Goal: Task Accomplishment & Management: Use online tool/utility

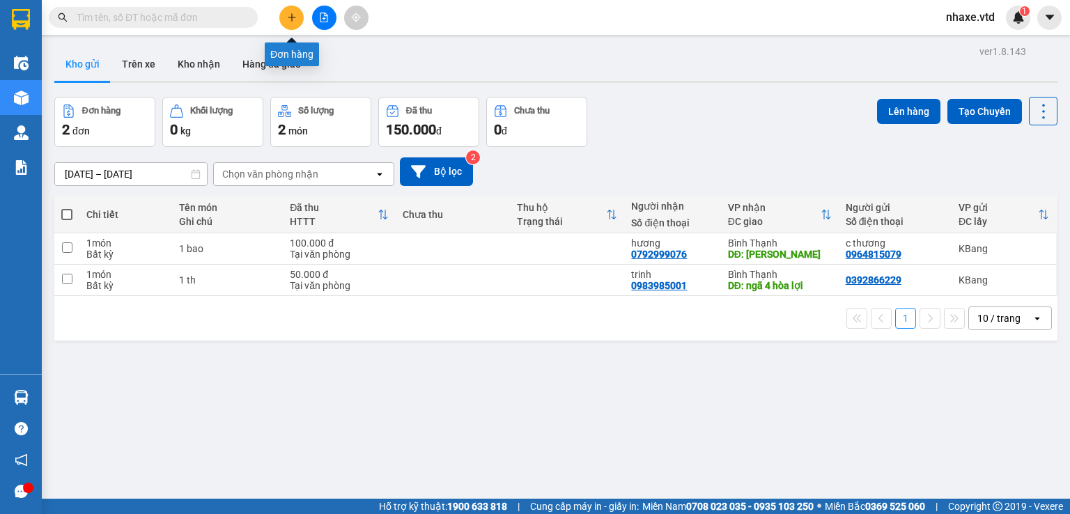
click at [298, 20] on button at bounding box center [291, 18] width 24 height 24
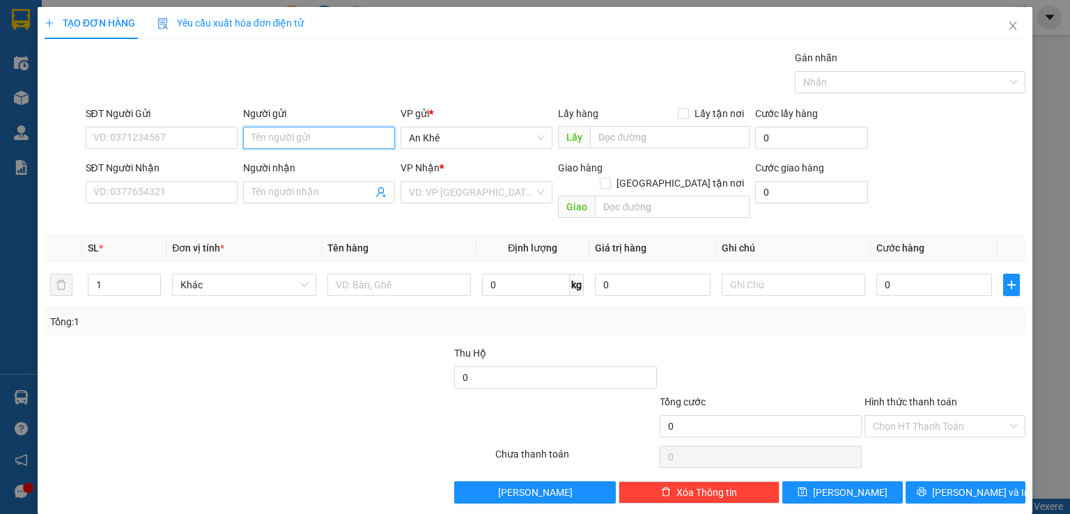
click at [349, 135] on input "Người gửi" at bounding box center [319, 138] width 152 height 22
type input "d"
click at [499, 325] on div "Transit Pickup Surcharge Ids Transit Deliver Surcharge Ids Transit Deliver Surc…" at bounding box center [535, 276] width 980 height 453
click at [274, 140] on input "d" at bounding box center [319, 138] width 152 height 22
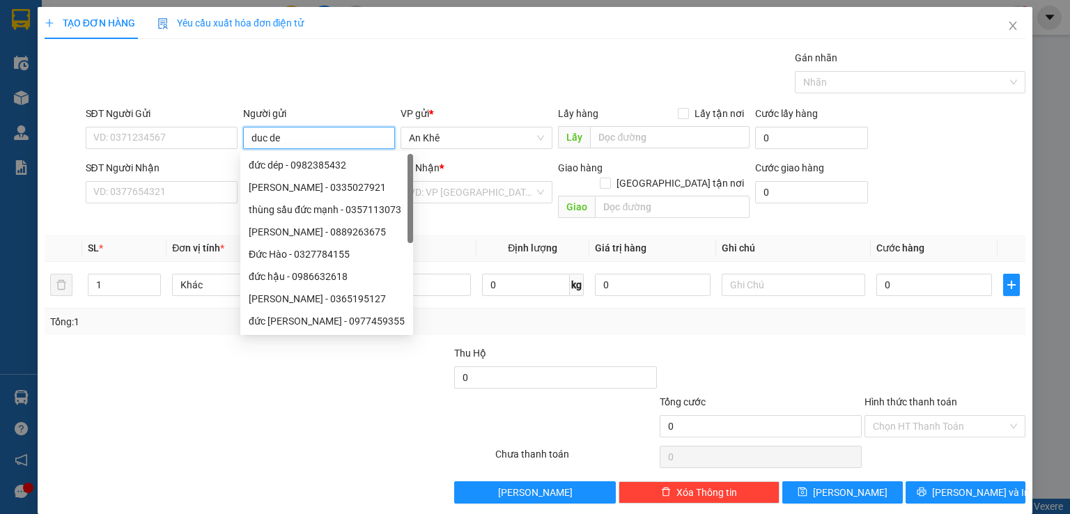
type input "duc dep"
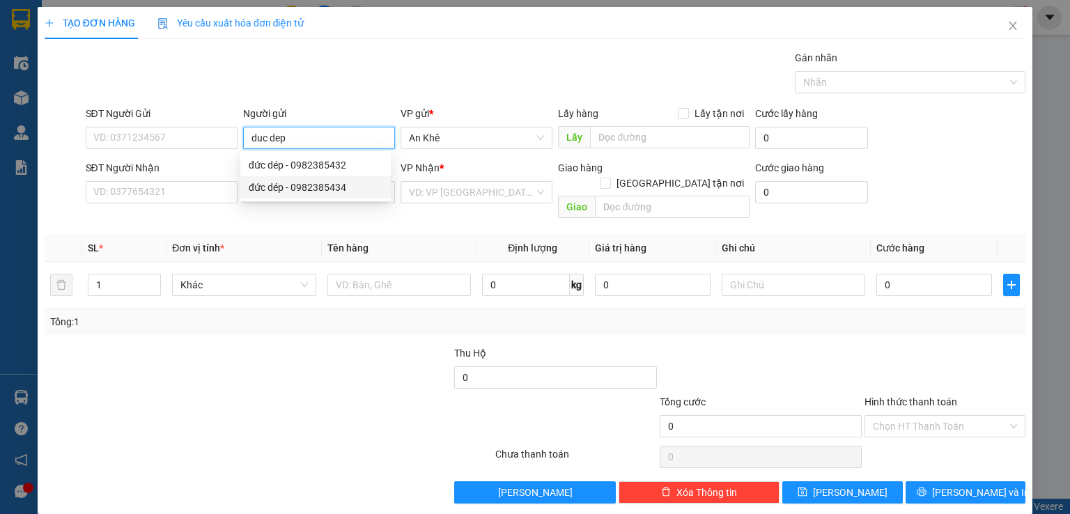
click at [283, 192] on div "đức dép - 0982385434" at bounding box center [316, 187] width 134 height 15
type input "0982385434"
type input "đức dép"
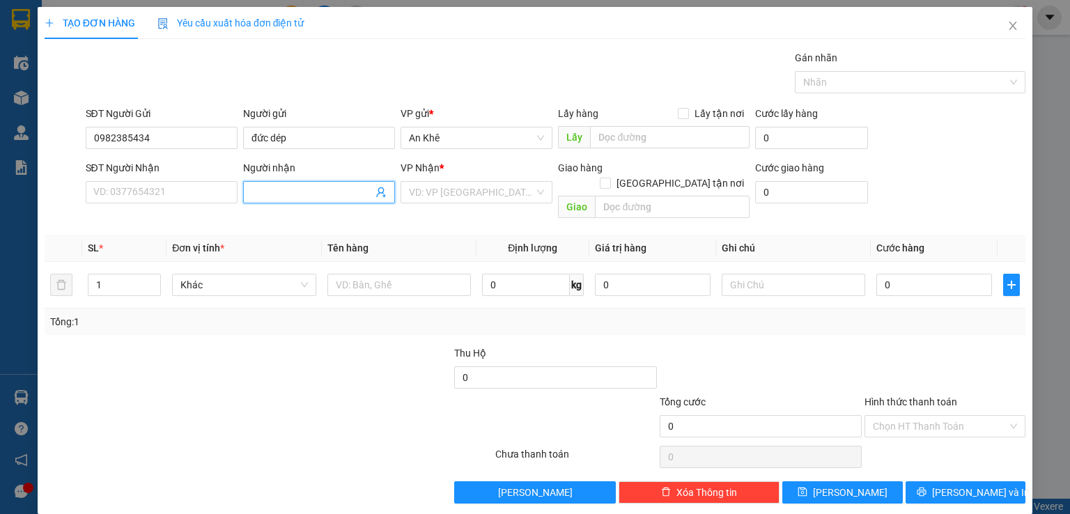
click at [283, 193] on input "Người nhận" at bounding box center [311, 192] width 121 height 15
click at [311, 243] on div "đức dép - 0982385434" at bounding box center [316, 241] width 134 height 15
type input "0982385434"
type input "đức dép"
click at [123, 274] on input "1" at bounding box center [124, 284] width 72 height 21
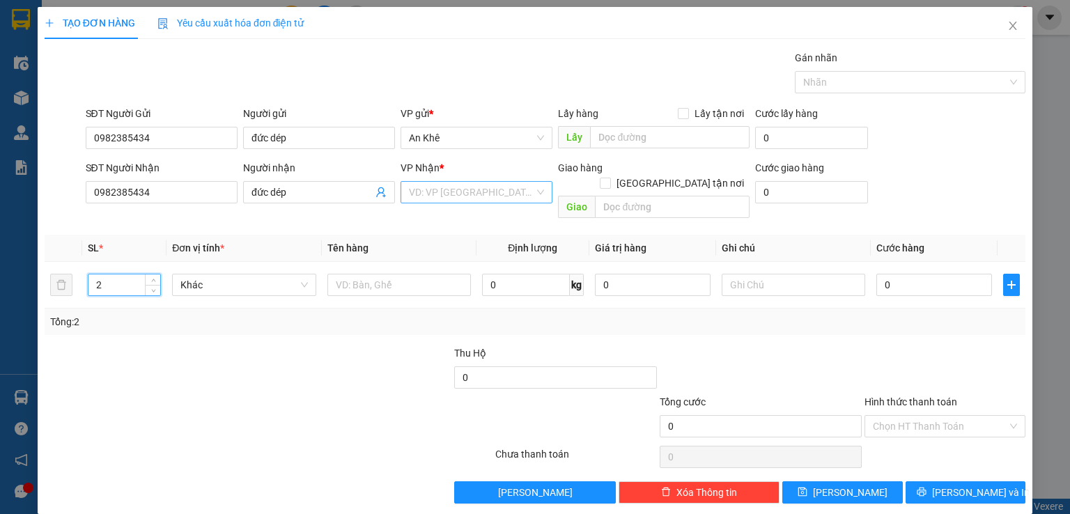
type input "2"
click at [510, 196] on input "search" at bounding box center [471, 192] width 125 height 21
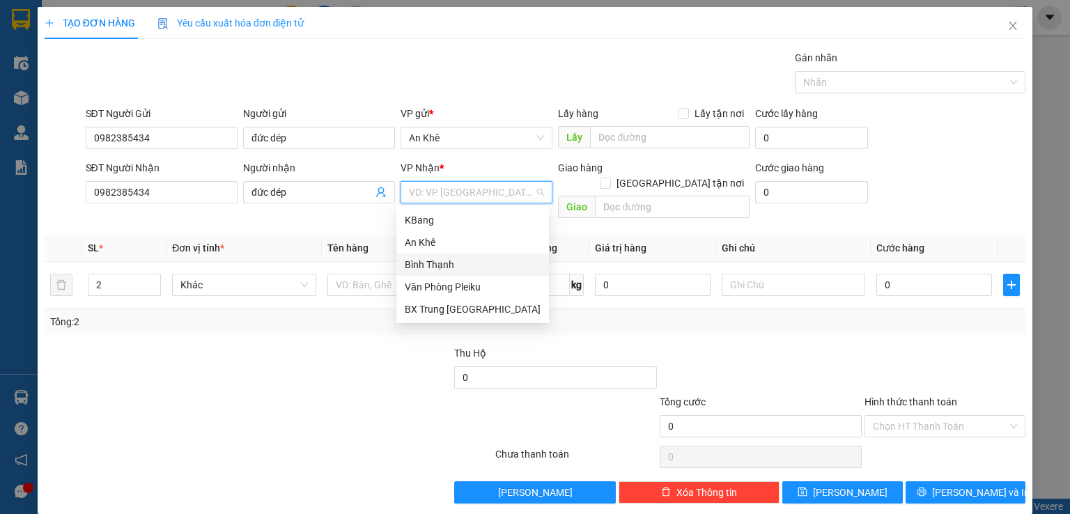
click at [437, 265] on div "Bình Thạnh" at bounding box center [473, 264] width 136 height 15
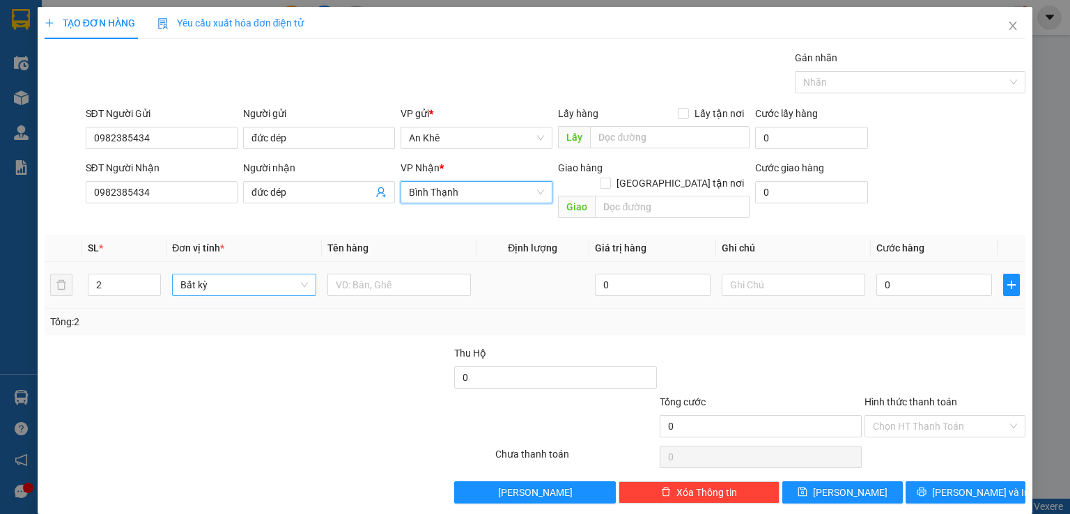
click at [255, 274] on span "Bất kỳ" at bounding box center [243, 284] width 127 height 21
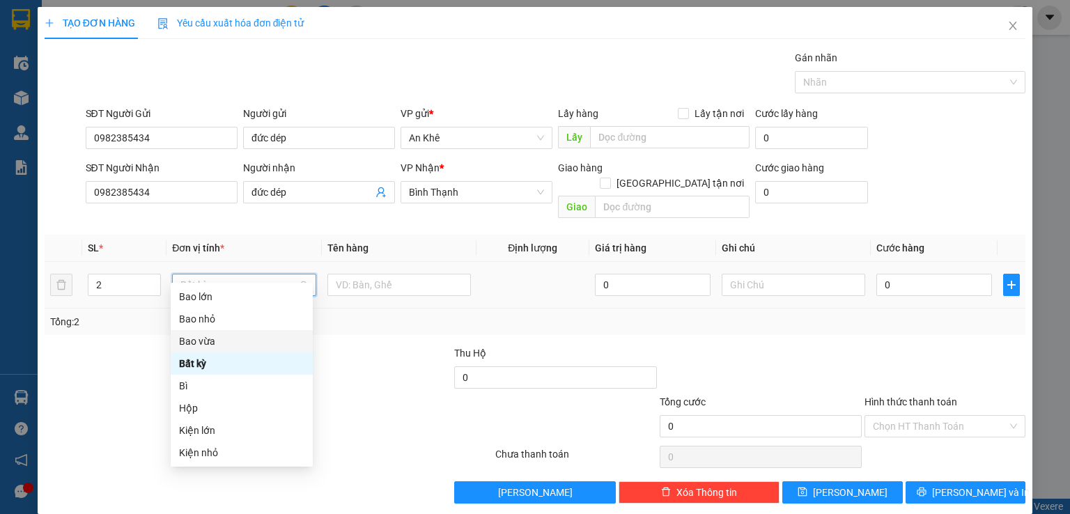
click at [220, 341] on div "Bao vừa" at bounding box center [241, 341] width 125 height 15
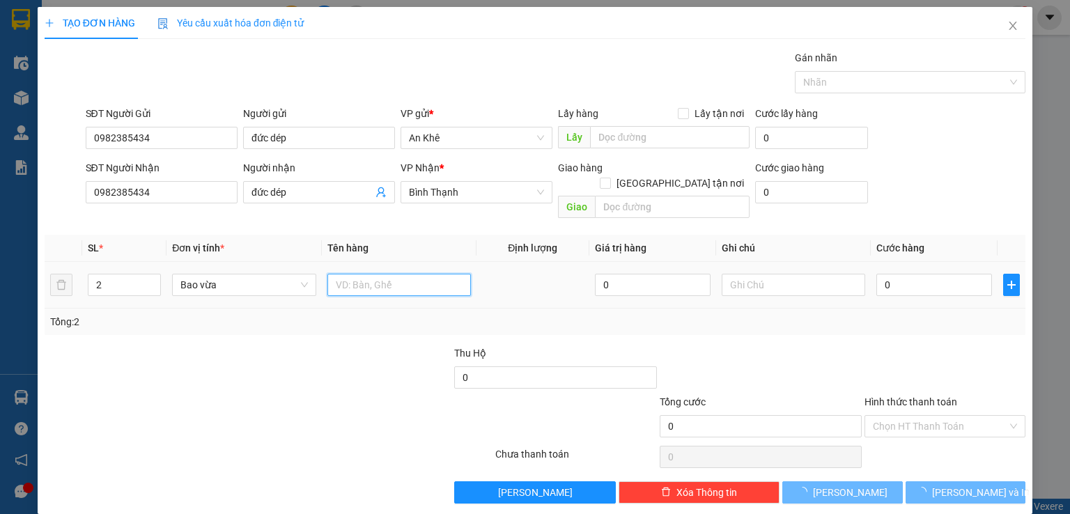
drag, startPoint x: 367, startPoint y: 267, endPoint x: 372, endPoint y: 273, distance: 7.4
click at [368, 274] on input "text" at bounding box center [398, 285] width 143 height 22
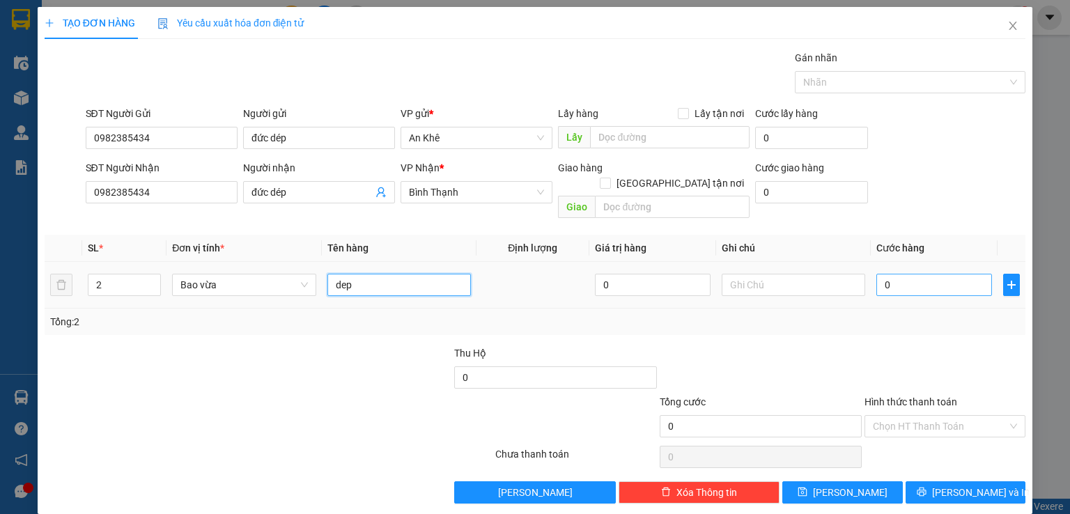
type input "dep"
click at [948, 274] on input "0" at bounding box center [934, 285] width 116 height 22
type input "2"
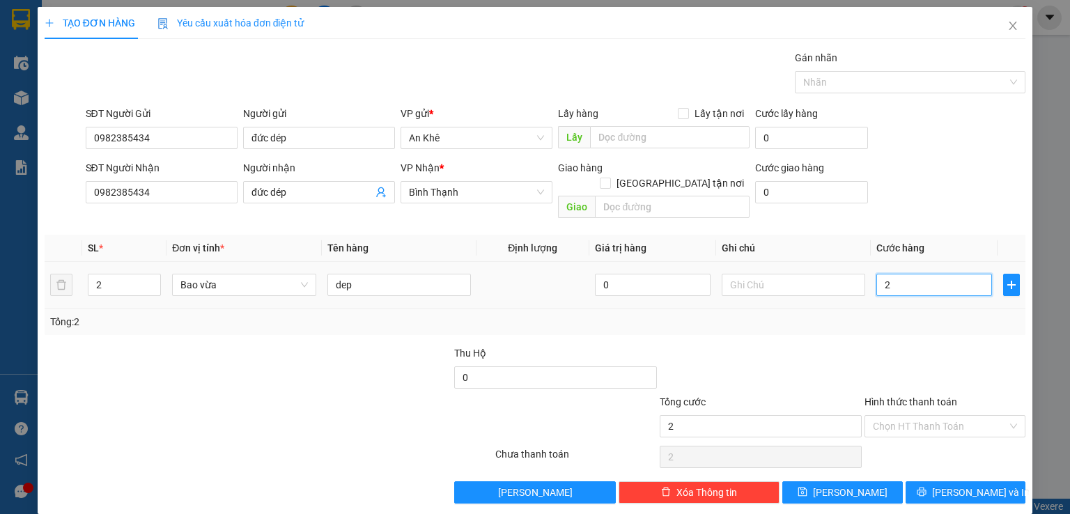
type input "20"
type input "200"
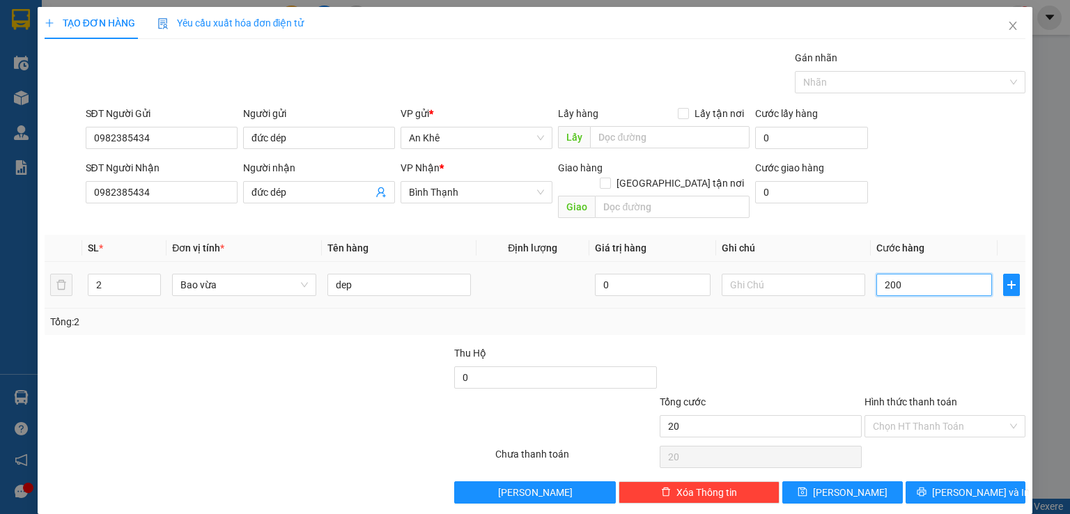
type input "200"
type input "2.000"
type input "20.000"
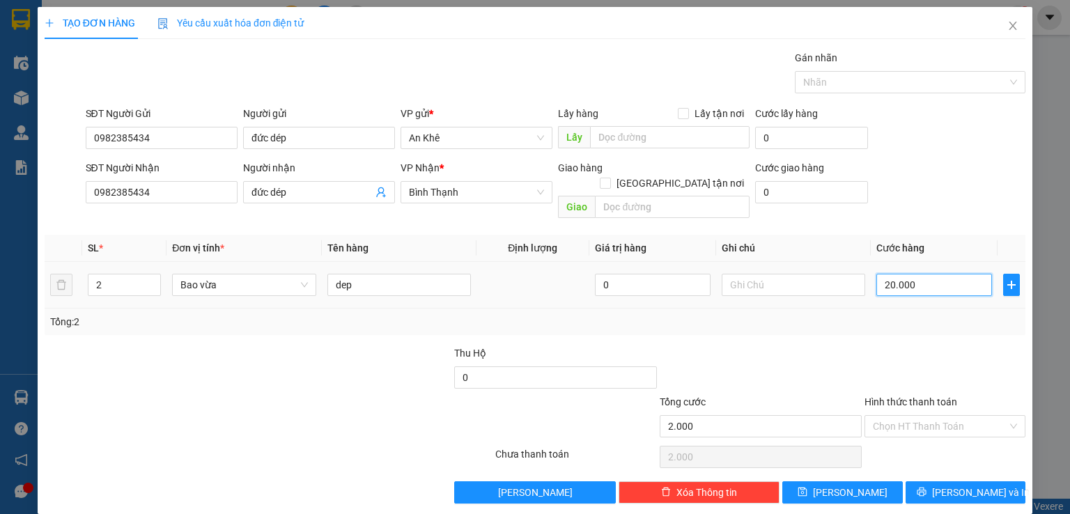
type input "20.000"
type input "200.000"
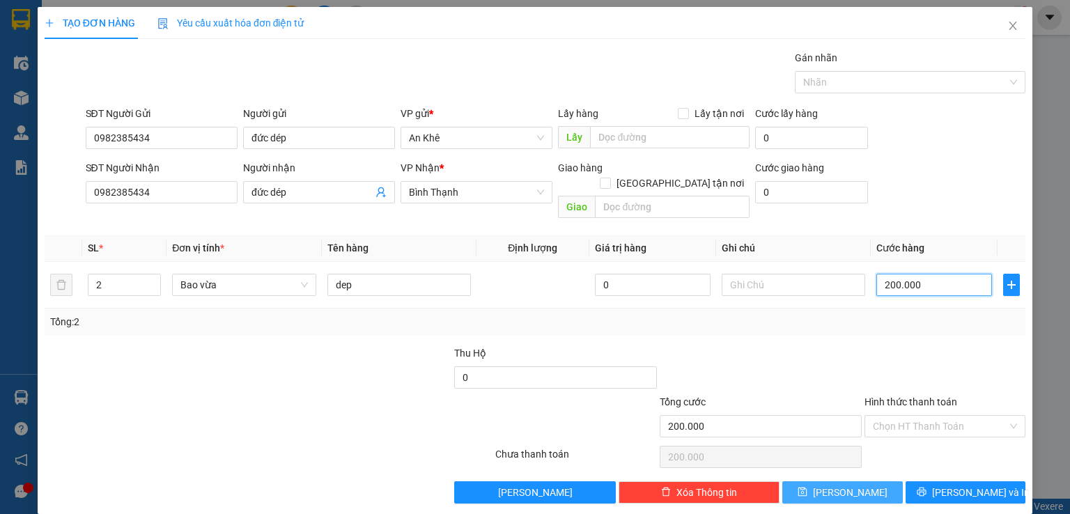
type input "200.000"
click at [852, 481] on button "[PERSON_NAME]" at bounding box center [842, 492] width 120 height 22
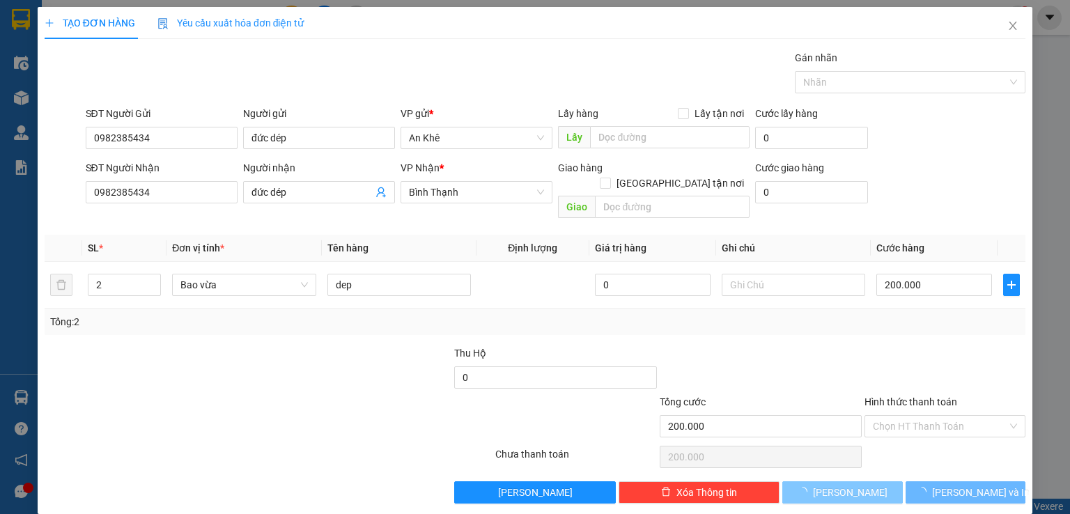
type input "1"
type input "0"
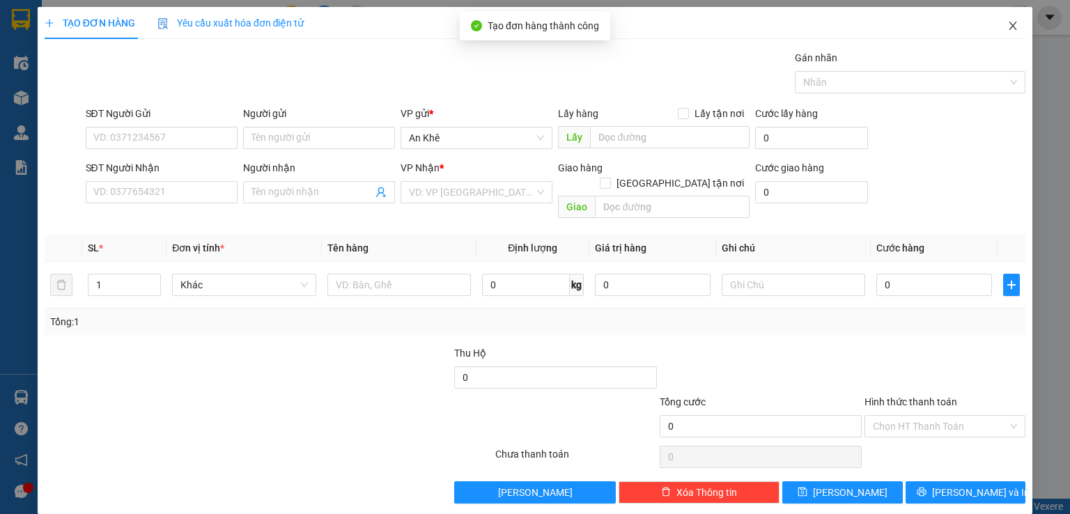
click at [1007, 26] on icon "close" at bounding box center [1012, 25] width 11 height 11
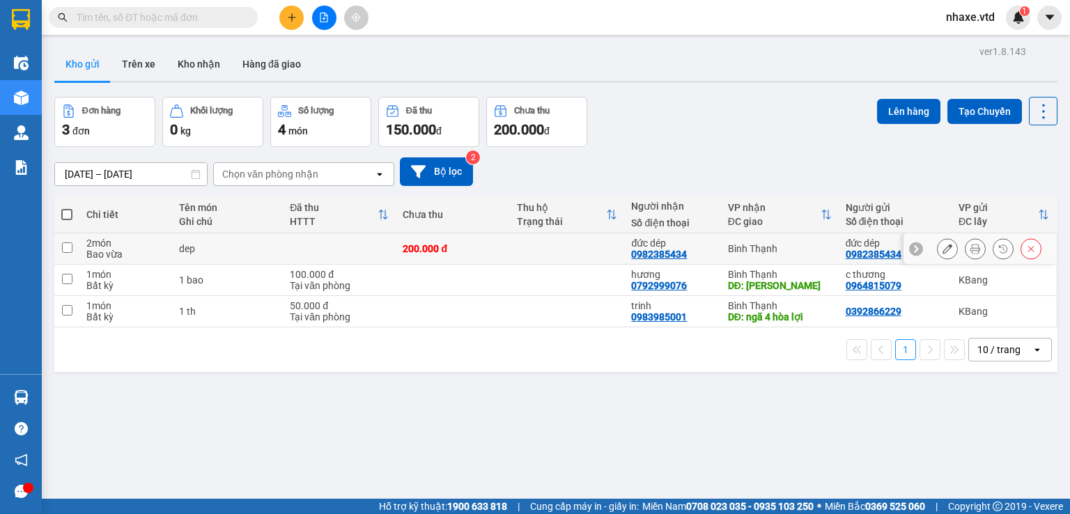
click at [66, 243] on input "checkbox" at bounding box center [67, 247] width 10 height 10
checkbox input "true"
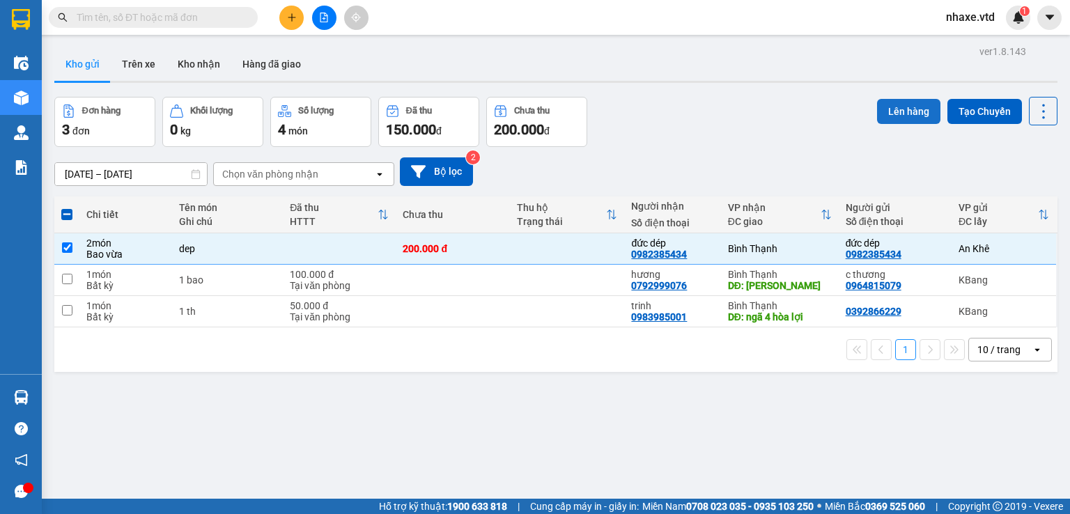
click at [902, 111] on button "Lên hàng" at bounding box center [908, 111] width 63 height 25
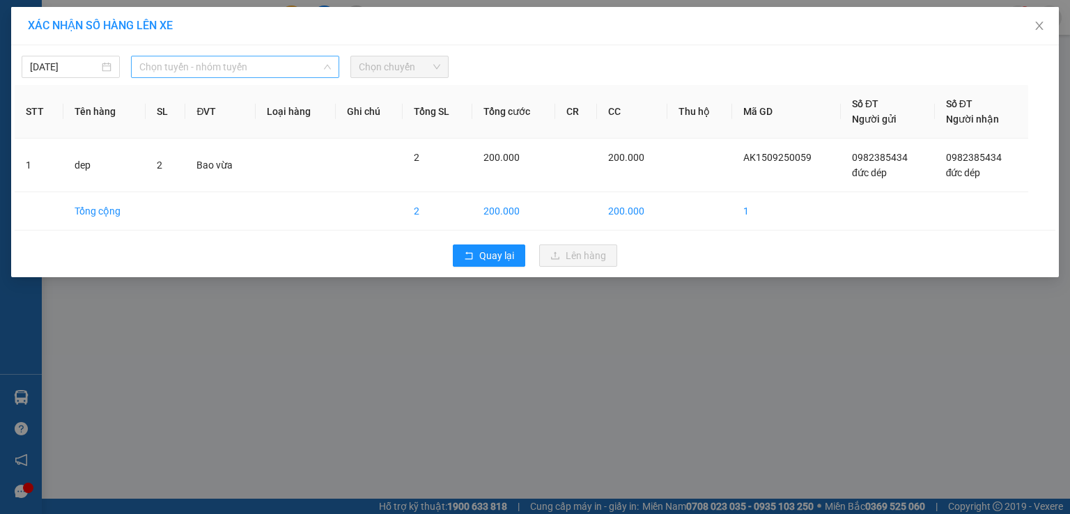
click at [247, 65] on span "Chọn tuyến - nhóm tuyến" at bounding box center [234, 66] width 191 height 21
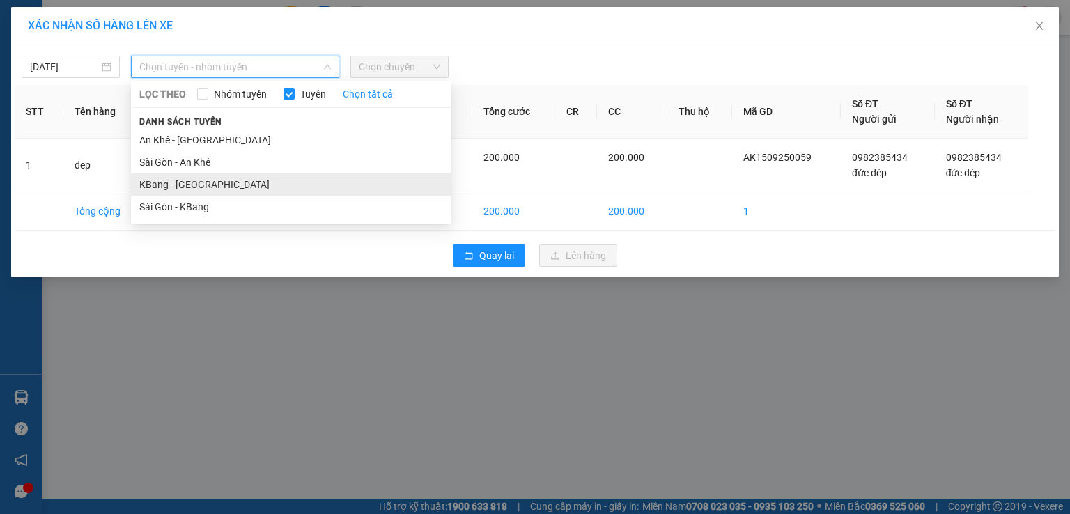
click at [182, 183] on li "KBang - [GEOGRAPHIC_DATA]" at bounding box center [291, 184] width 320 height 22
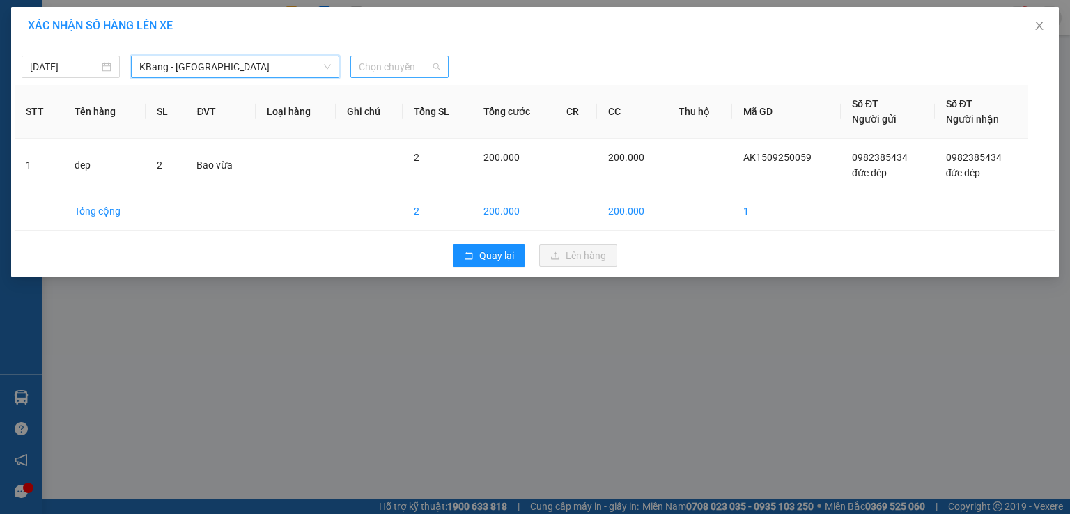
click at [412, 68] on span "Chọn chuyến" at bounding box center [399, 66] width 81 height 21
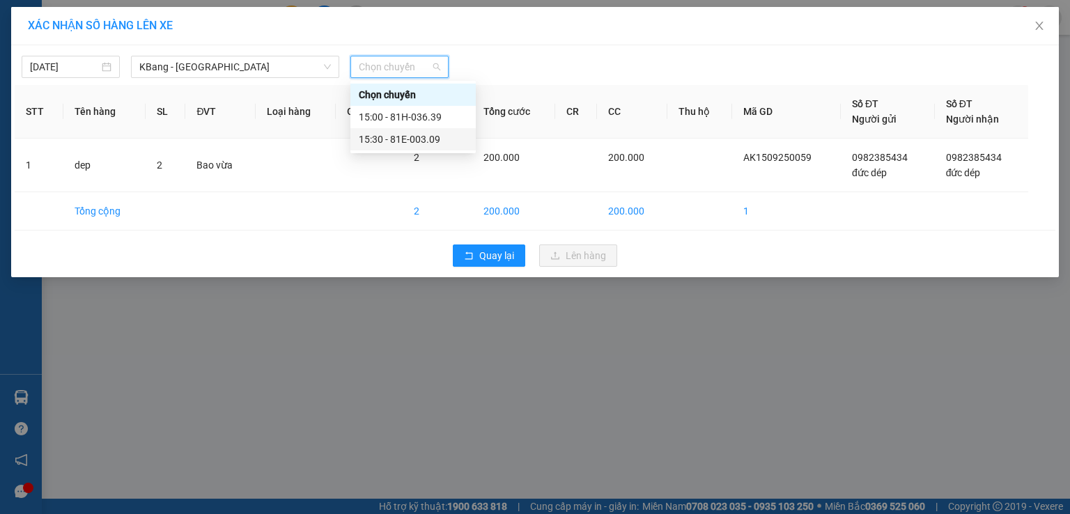
click at [411, 143] on div "15:30 - 81E-003.09" at bounding box center [413, 139] width 109 height 15
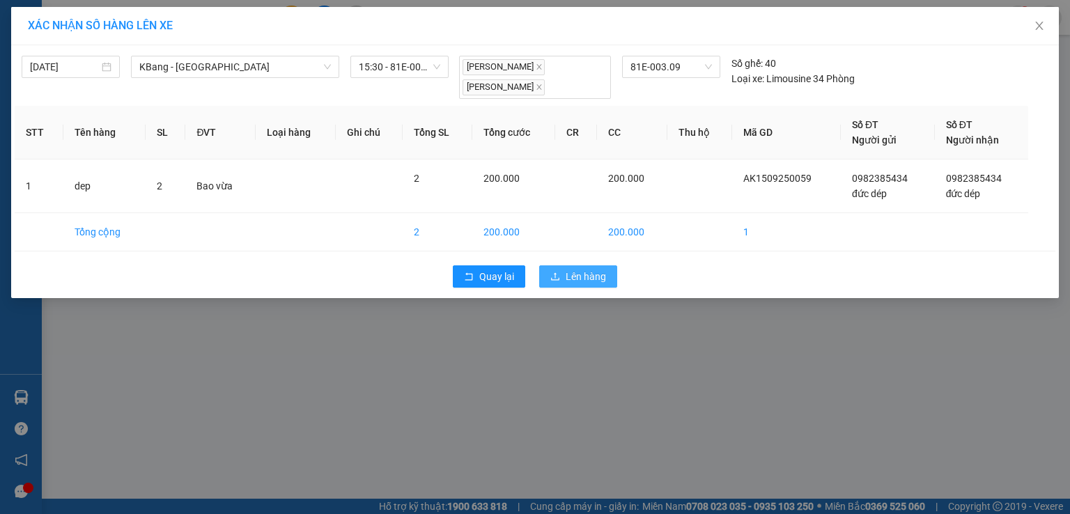
click at [570, 276] on span "Lên hàng" at bounding box center [585, 276] width 40 height 15
